Goal: Task Accomplishment & Management: Use online tool/utility

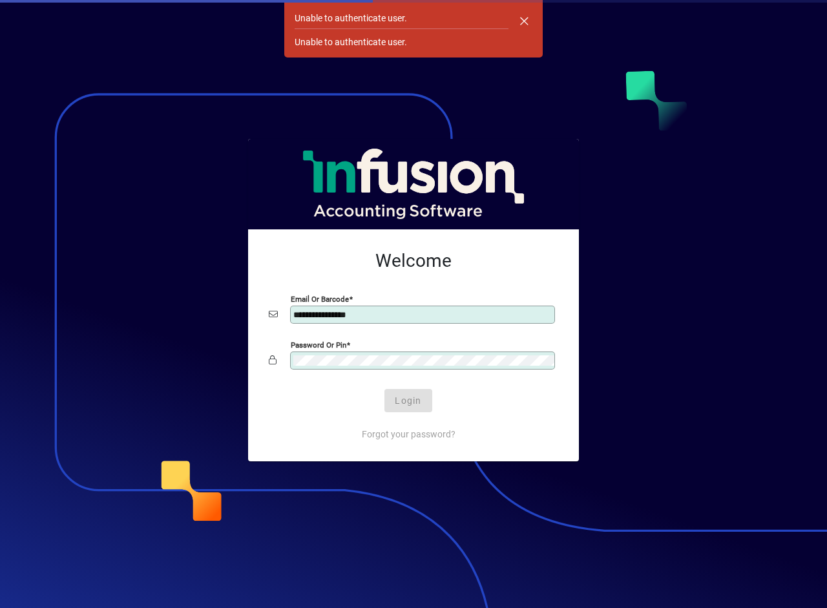
click at [343, 367] on div "Password or Pin" at bounding box center [422, 361] width 265 height 18
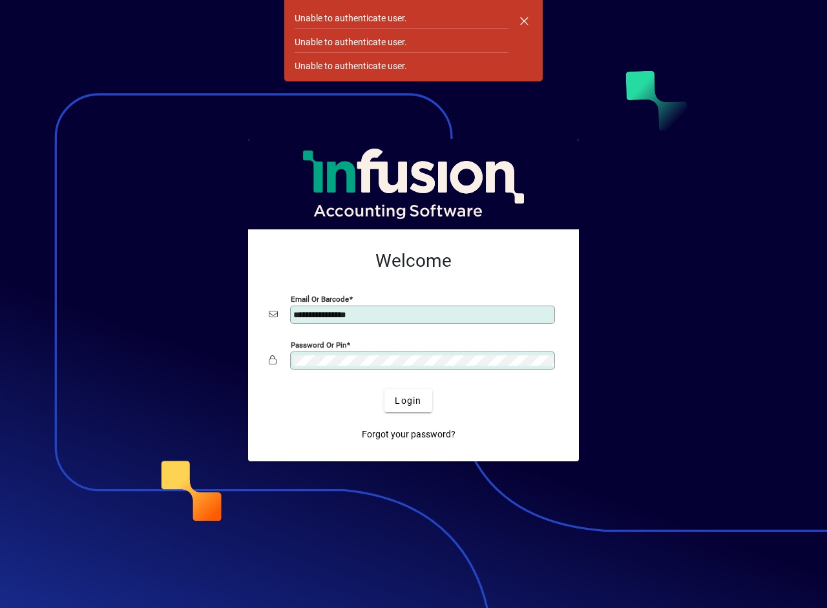
click at [385, 389] on button "Login" at bounding box center [408, 400] width 47 height 23
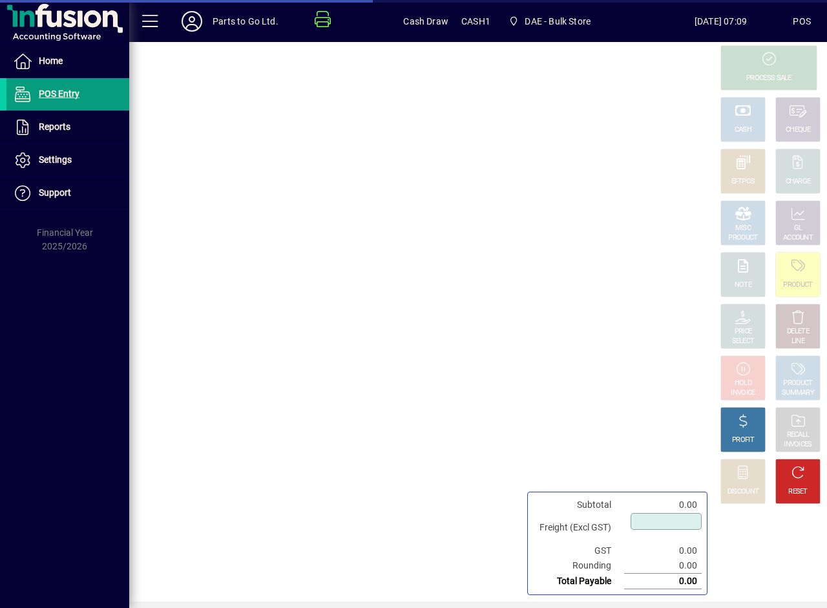
type input "****"
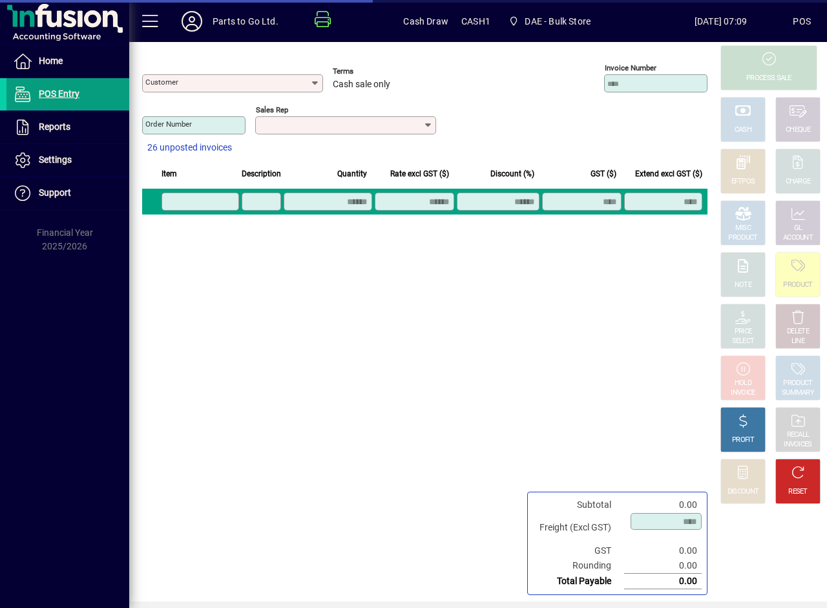
type input "**********"
